Goal: Transaction & Acquisition: Purchase product/service

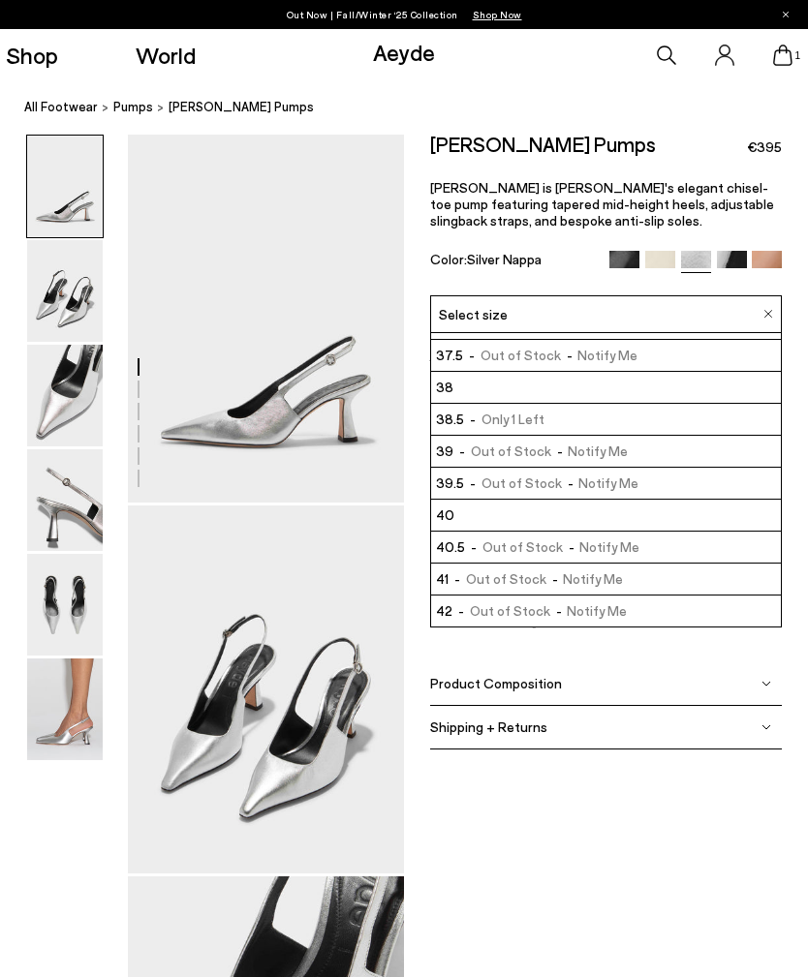
scroll to position [57, 0]
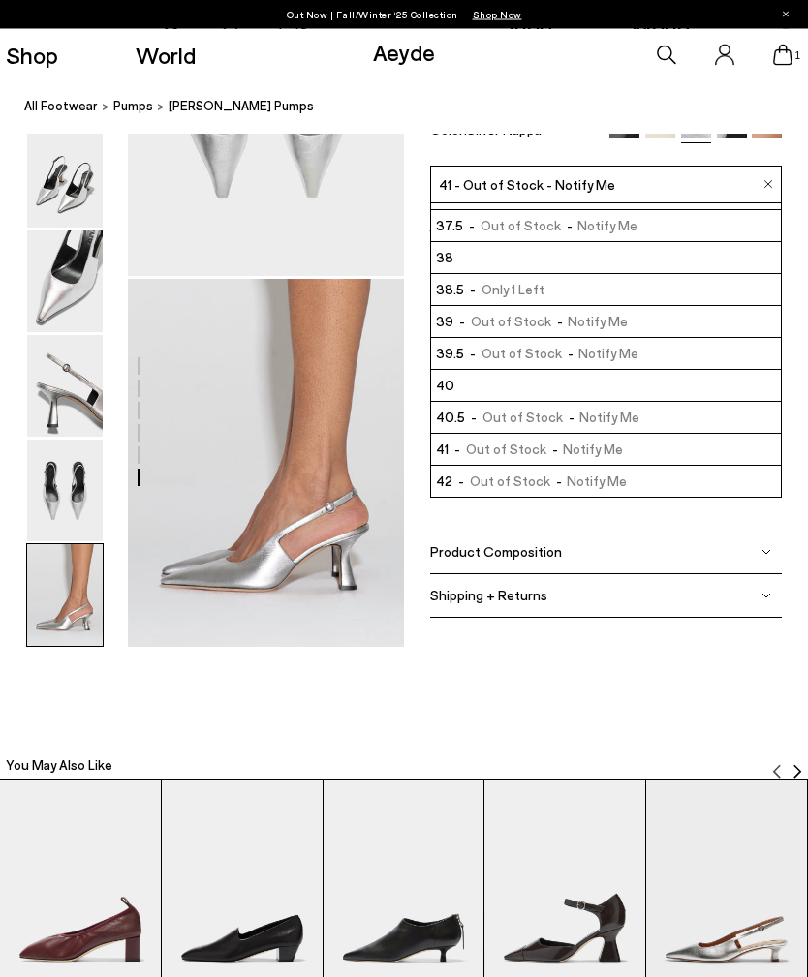
scroll to position [1580, 0]
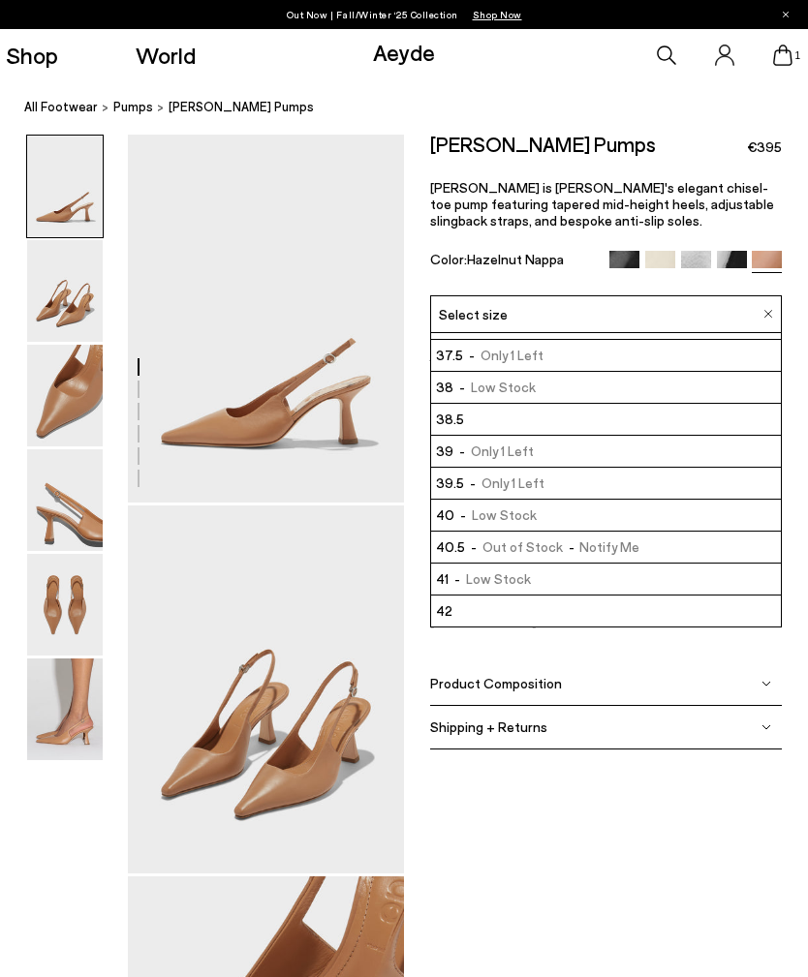
scroll to position [57, 0]
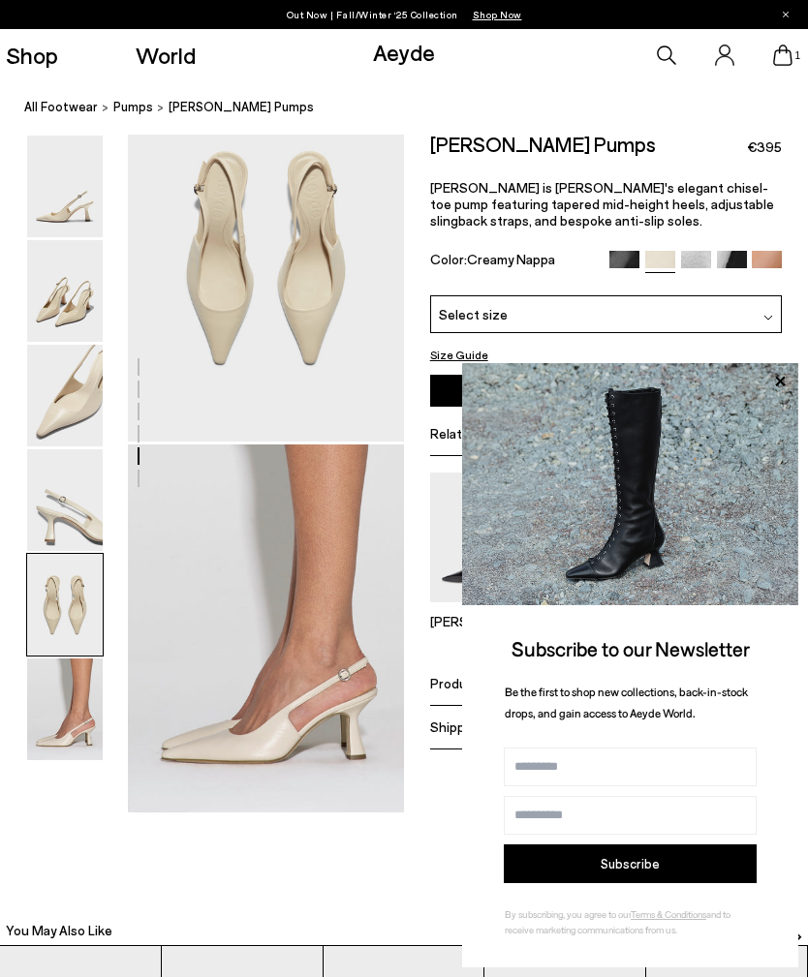
scroll to position [1545, 12]
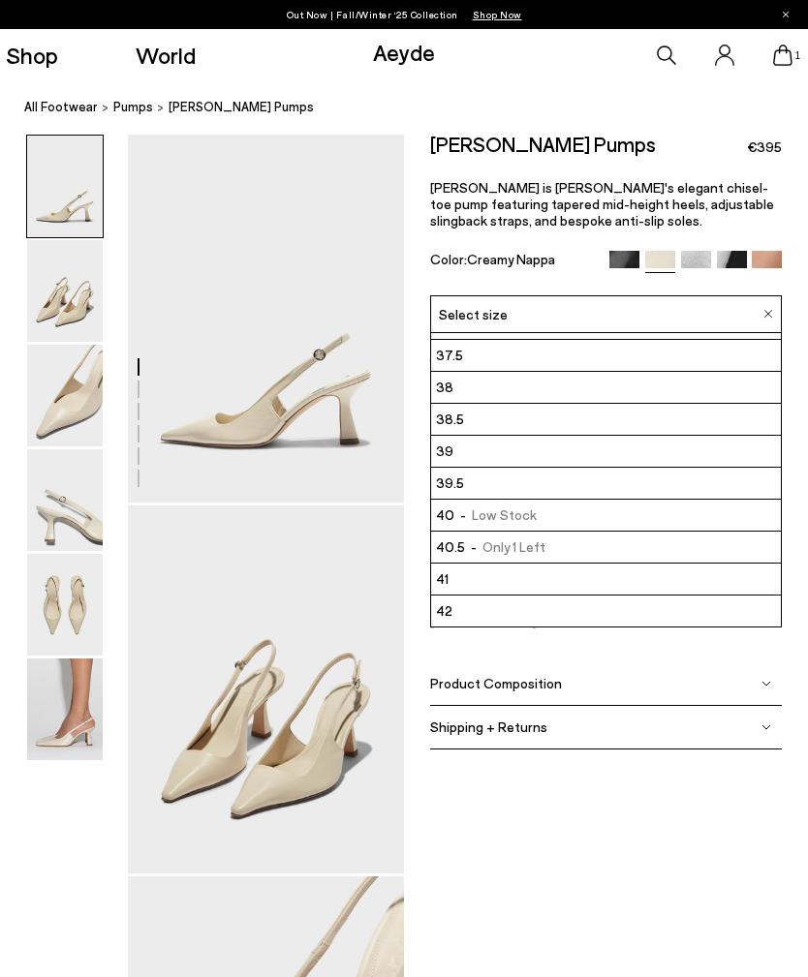
scroll to position [57, 0]
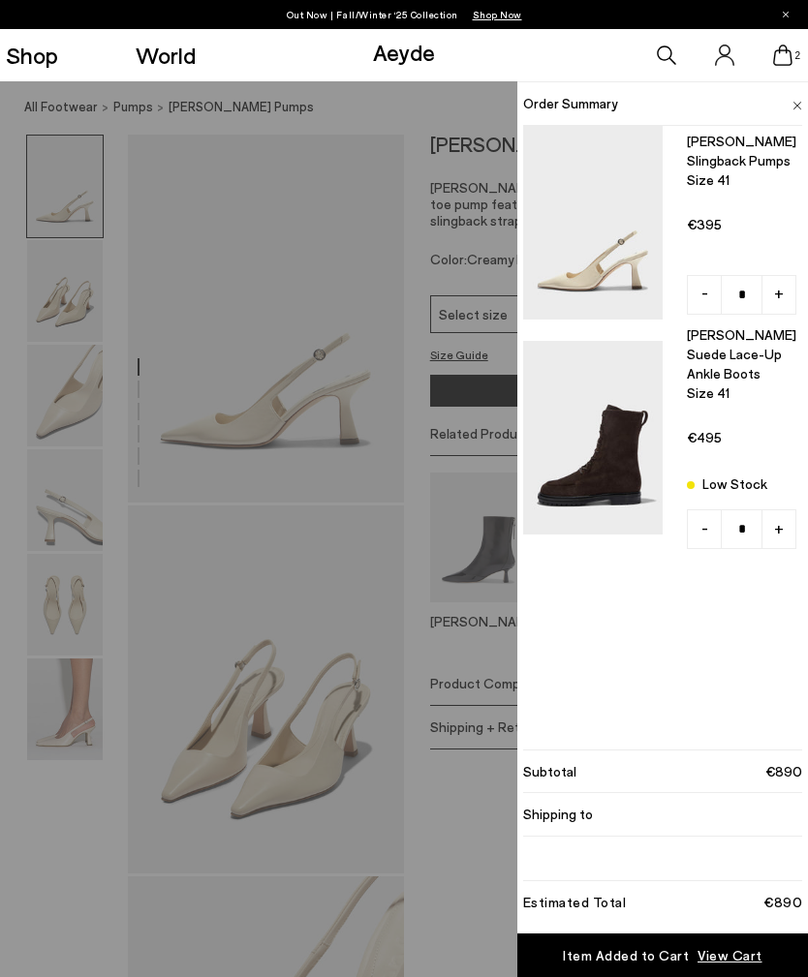
type input "*"
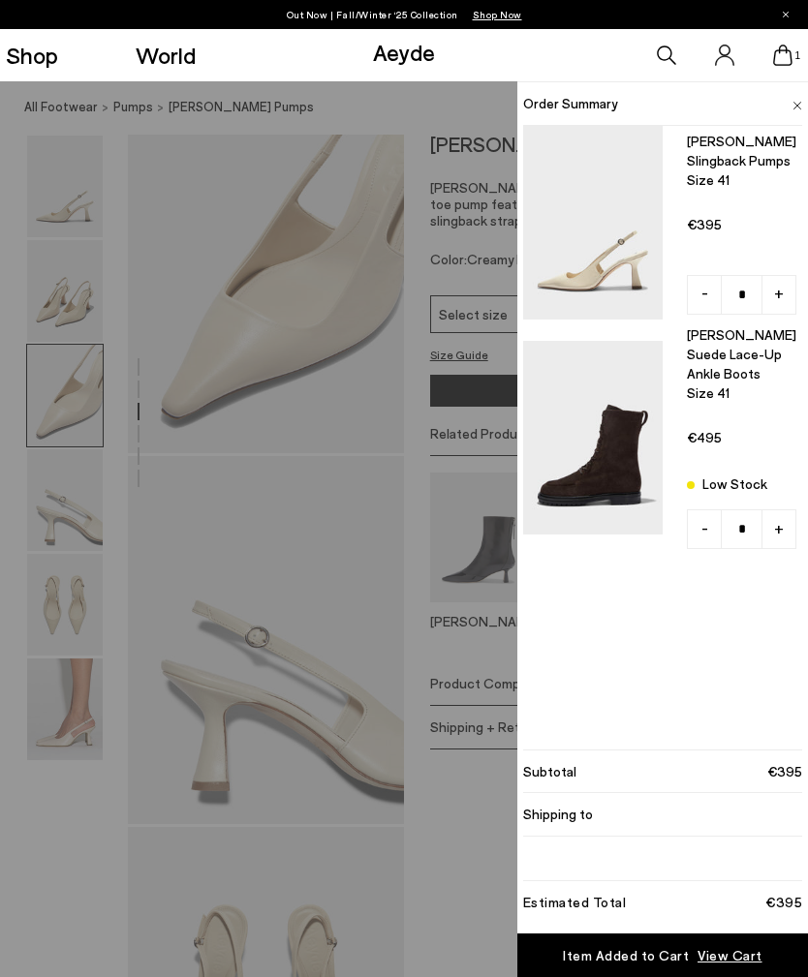
scroll to position [796, 0]
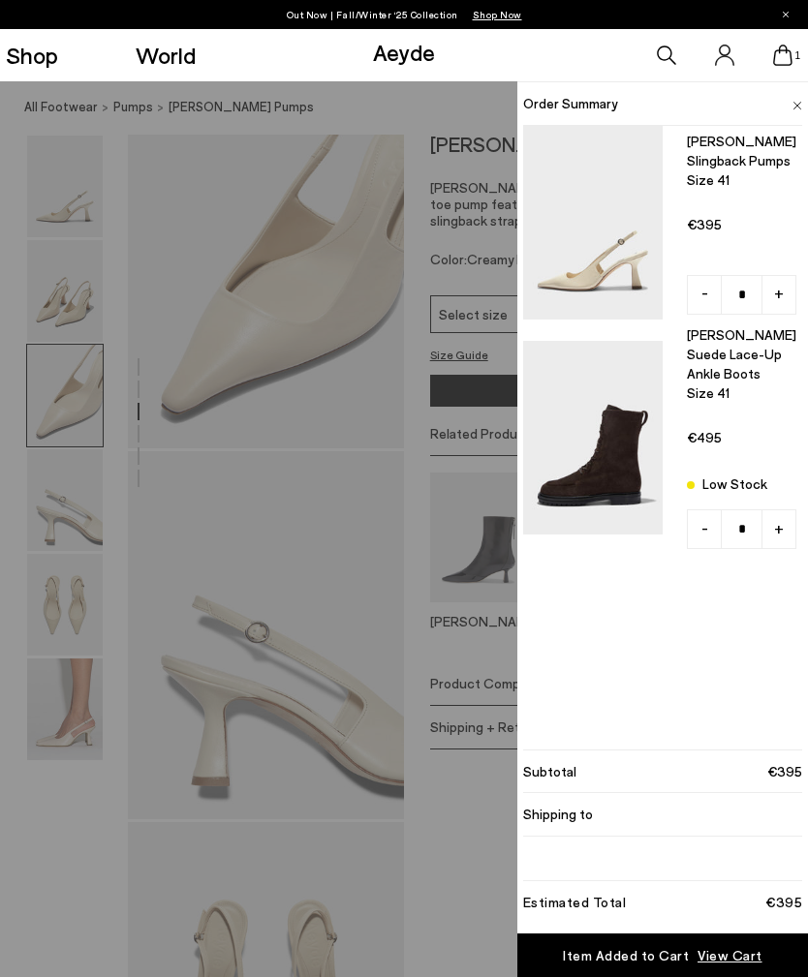
click at [722, 962] on span "View Cart" at bounding box center [729, 955] width 65 height 19
